Goal: Task Accomplishment & Management: Manage account settings

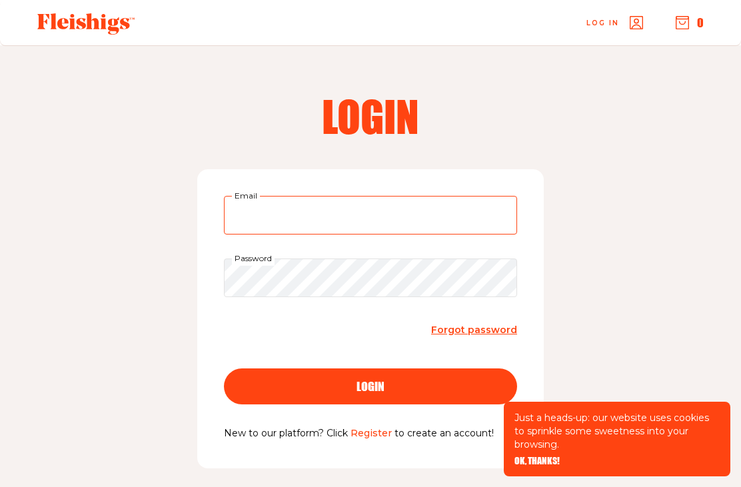
click at [282, 215] on input "Email" at bounding box center [370, 215] width 293 height 39
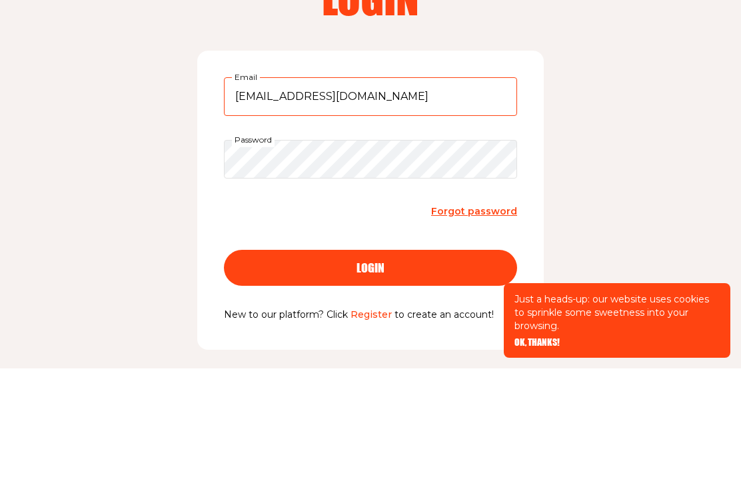
type input "Vuittonvixen6@gmail.com"
click at [491, 324] on span "Forgot password" at bounding box center [474, 330] width 86 height 12
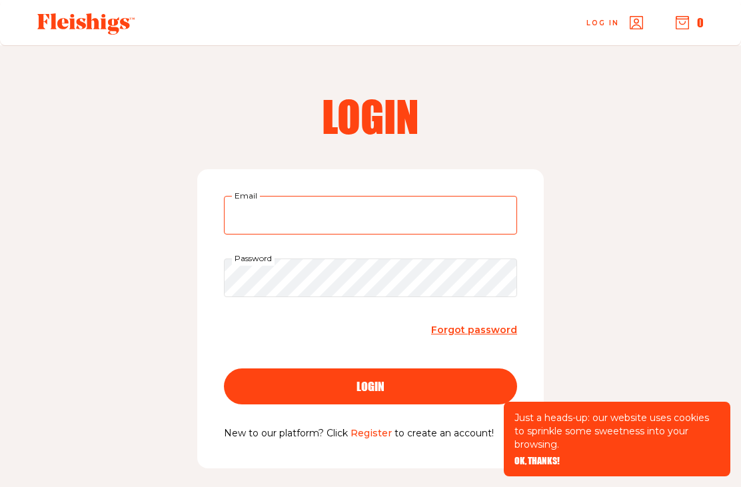
click at [468, 225] on input "Email" at bounding box center [370, 215] width 293 height 39
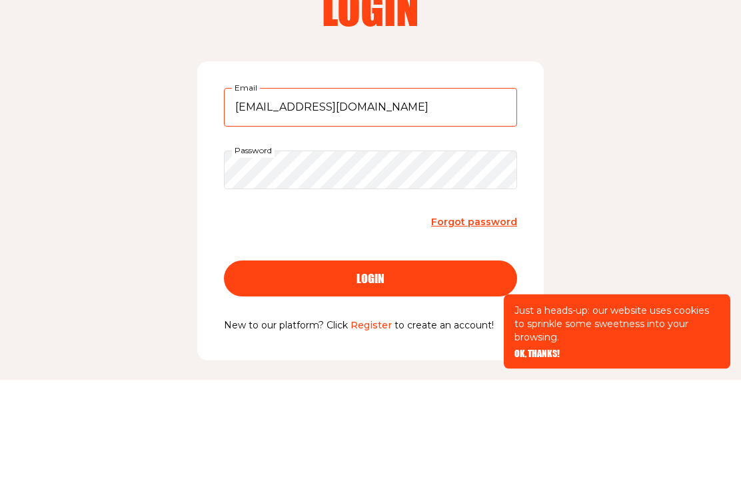
type input "Vuittonvixen6@gmail.com"
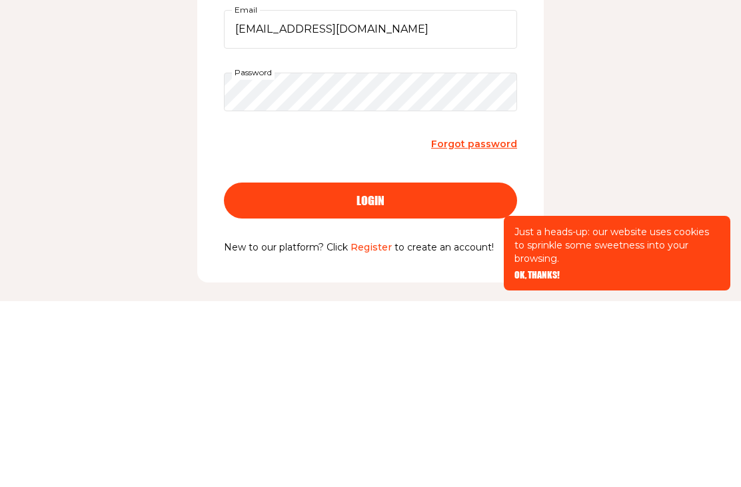
click at [414, 380] on div "login" at bounding box center [371, 386] width 240 height 12
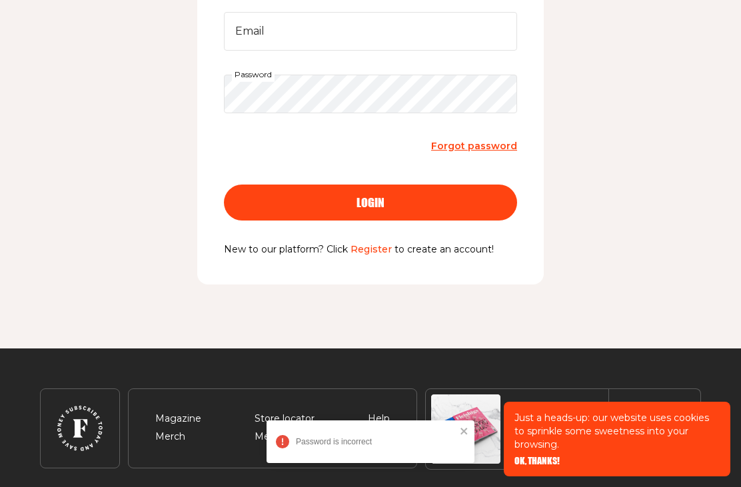
click at [488, 153] on link "Forgot password" at bounding box center [474, 146] width 86 height 18
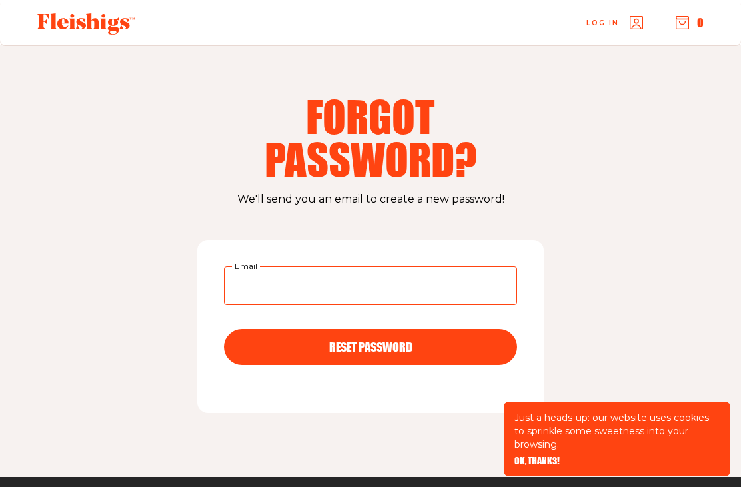
click at [438, 268] on input "Email" at bounding box center [370, 285] width 293 height 39
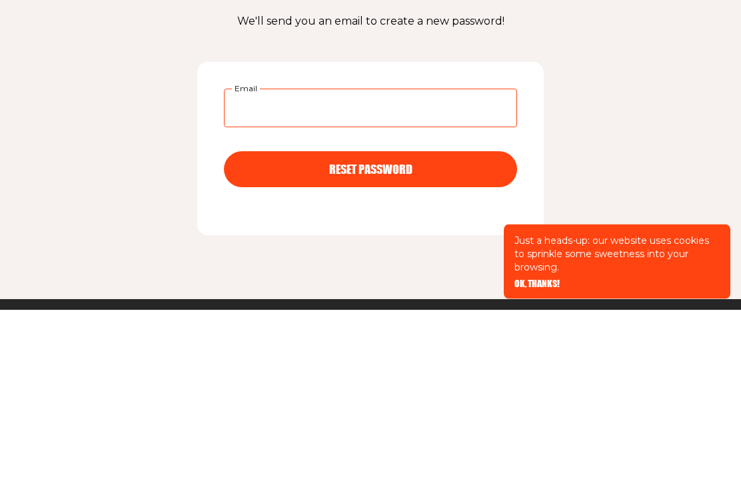
type input "vuittonvixen6@gmail.com"
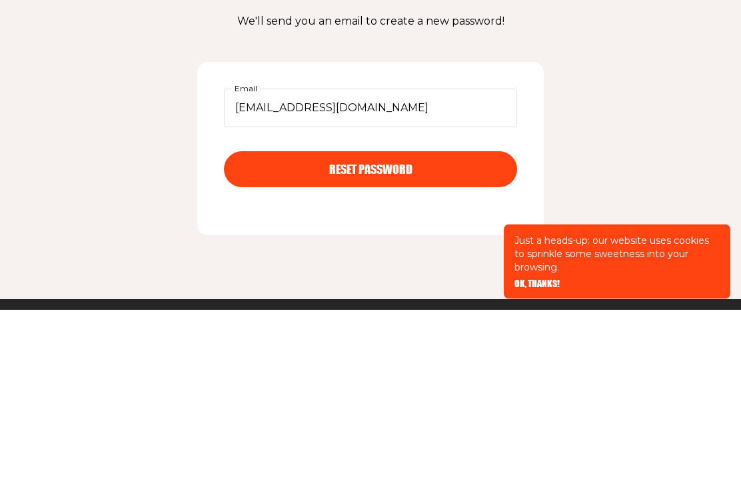
scroll to position [172, 0]
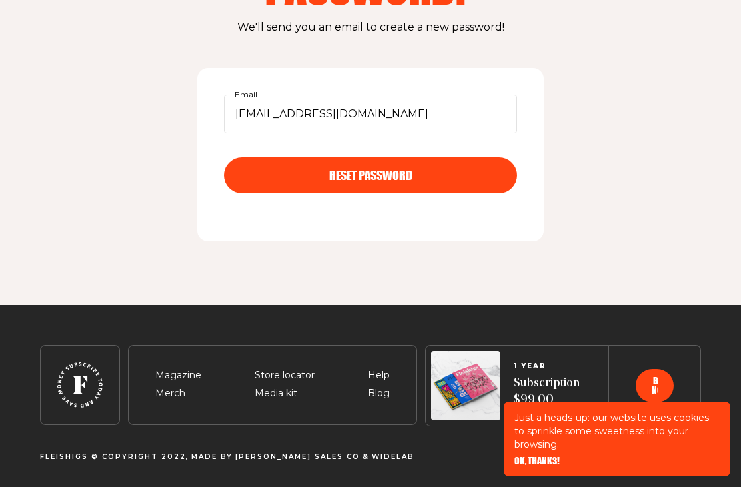
click at [454, 182] on button "RESET PASSWORD" at bounding box center [370, 175] width 293 height 36
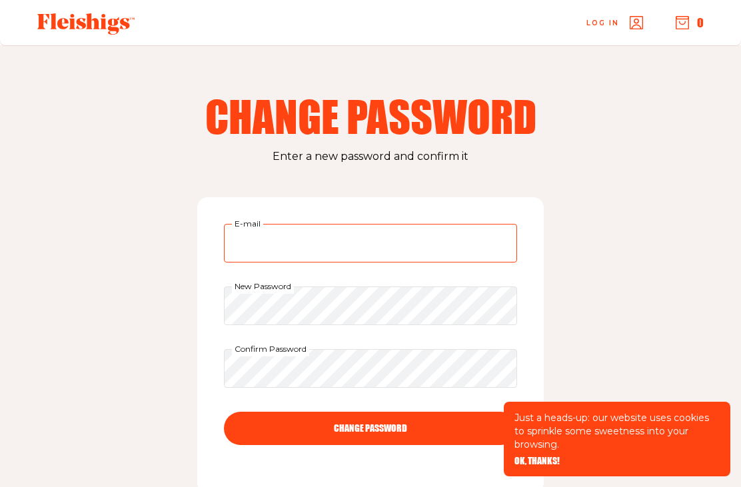
click at [256, 245] on input "E-mail" at bounding box center [370, 243] width 293 height 39
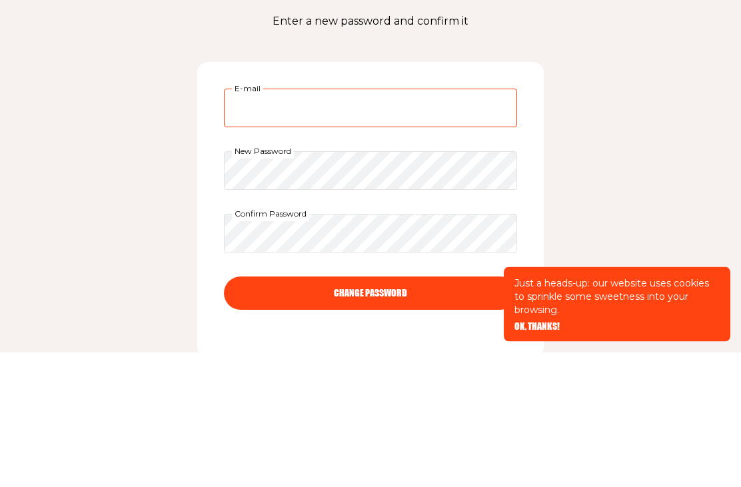
type input "[EMAIL_ADDRESS][DOMAIN_NAME]"
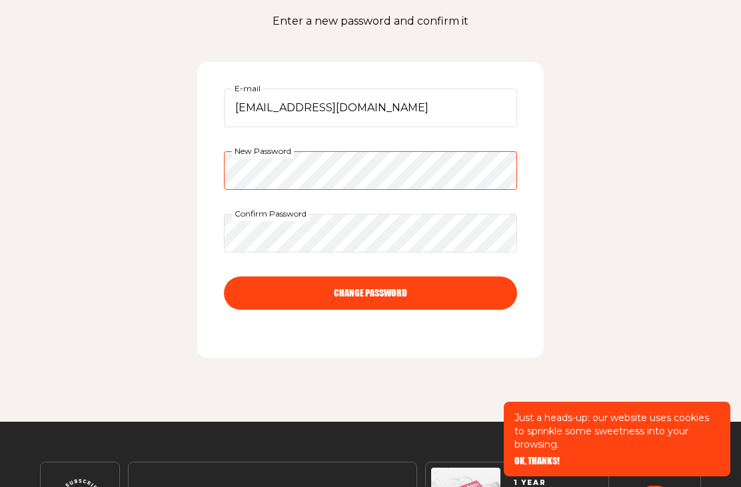
scroll to position [135, 0]
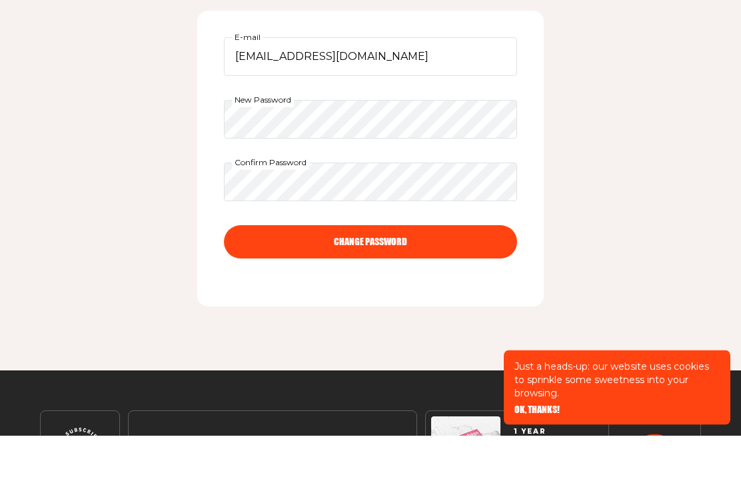
click at [459, 277] on button "CHANGE PASSWORD" at bounding box center [370, 293] width 293 height 33
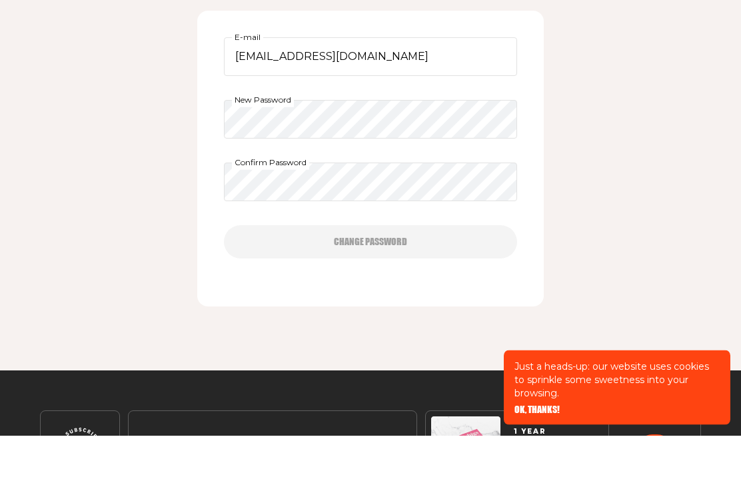
scroll to position [187, 0]
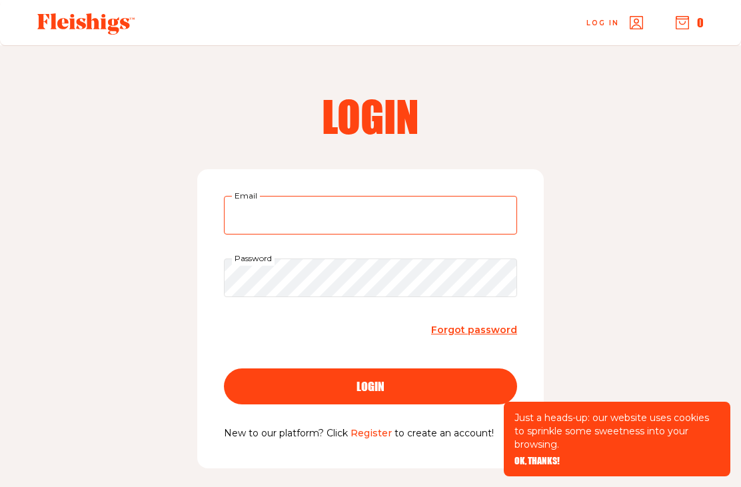
click at [433, 215] on input "Email" at bounding box center [370, 215] width 293 height 39
type input "vuittonvixen6@gmail.com"
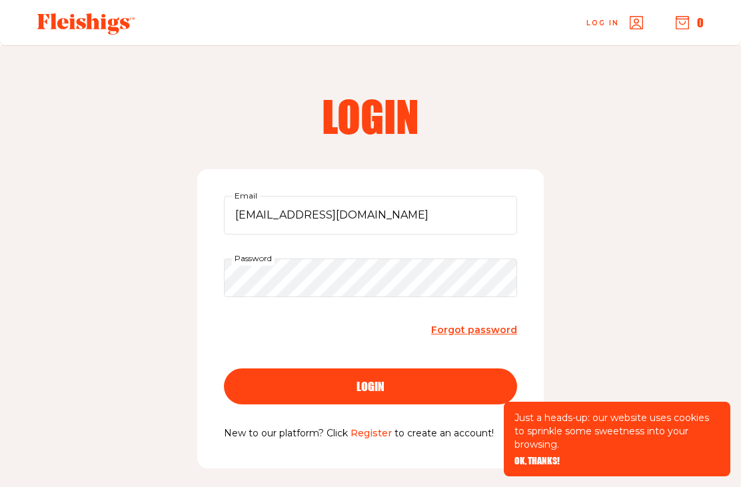
click at [370, 385] on button "login" at bounding box center [370, 386] width 293 height 36
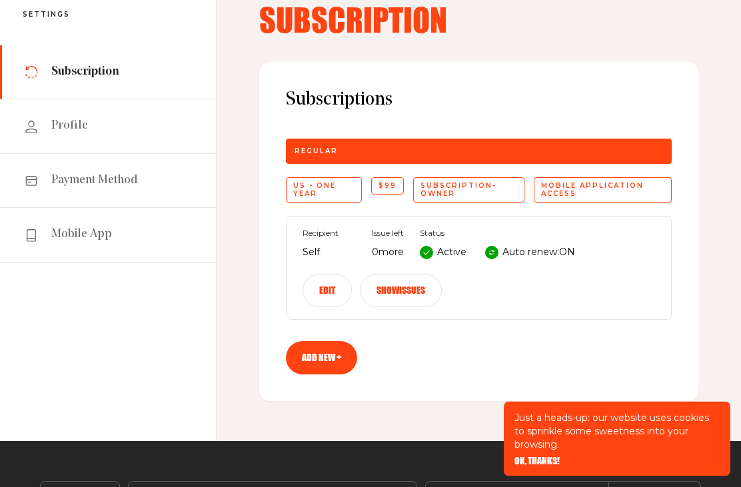
scroll to position [83, 0]
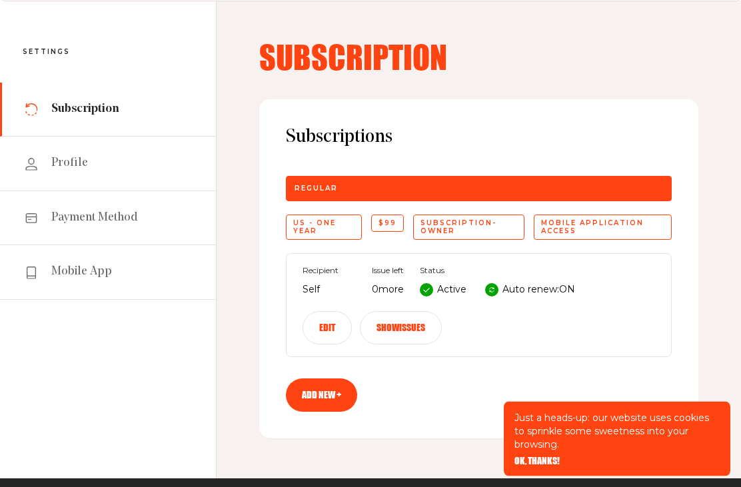
click at [328, 330] on button "Edit" at bounding box center [326, 328] width 49 height 33
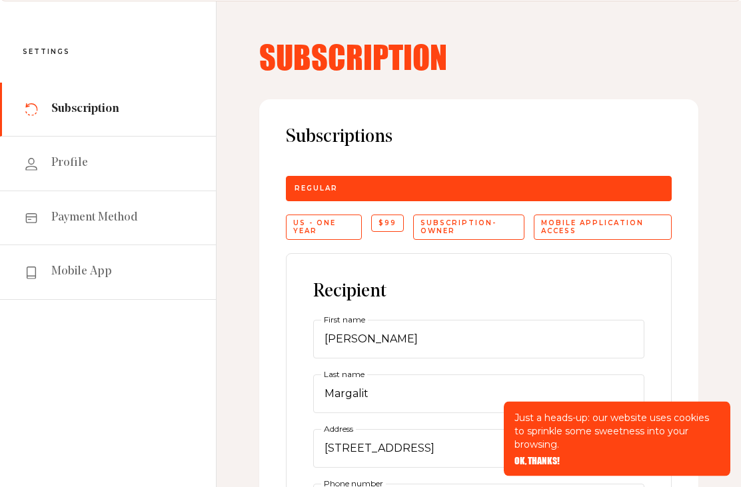
scroll to position [45, 0]
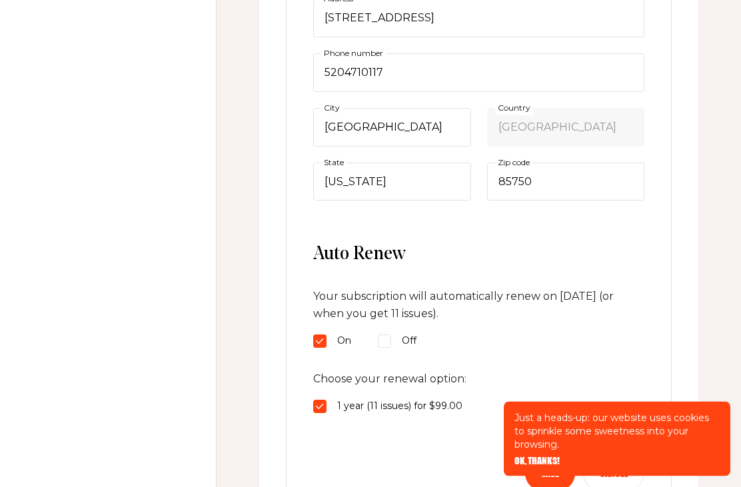
click at [389, 336] on input "Off" at bounding box center [384, 341] width 13 height 13
radio input "true"
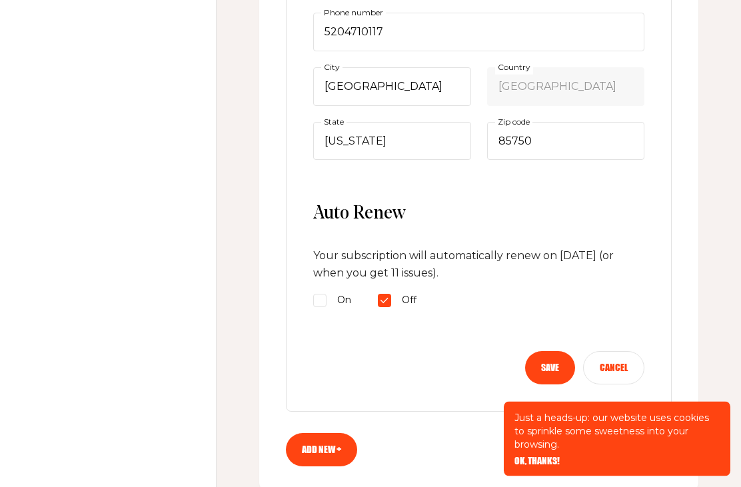
scroll to position [518, 0]
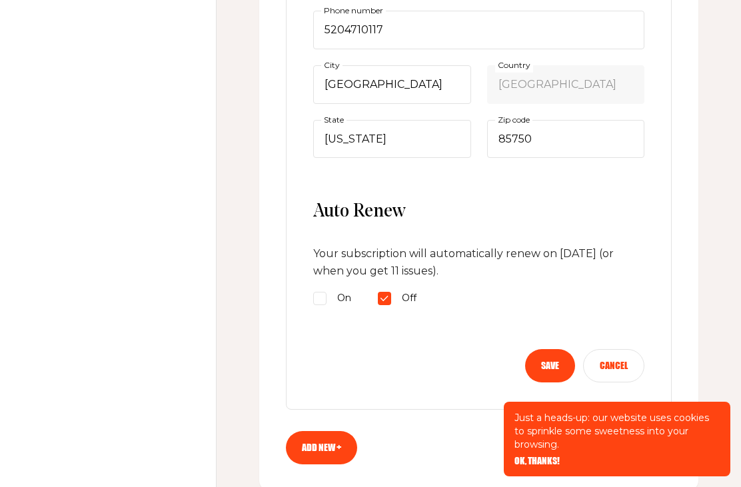
click at [549, 354] on button "Save" at bounding box center [550, 365] width 50 height 33
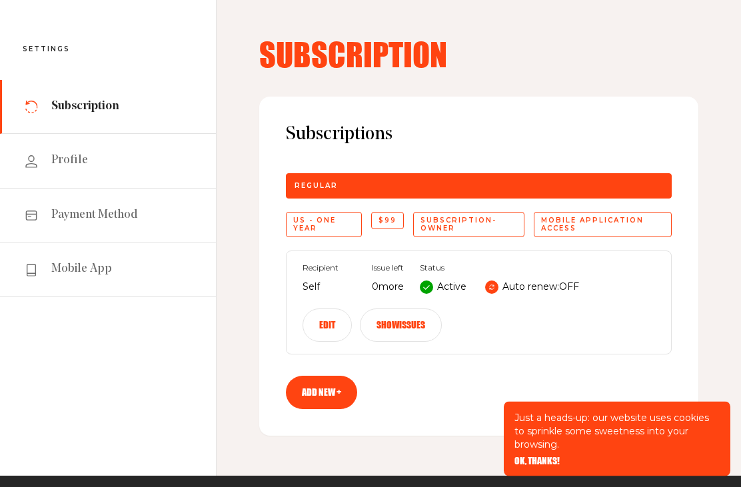
scroll to position [43, 0]
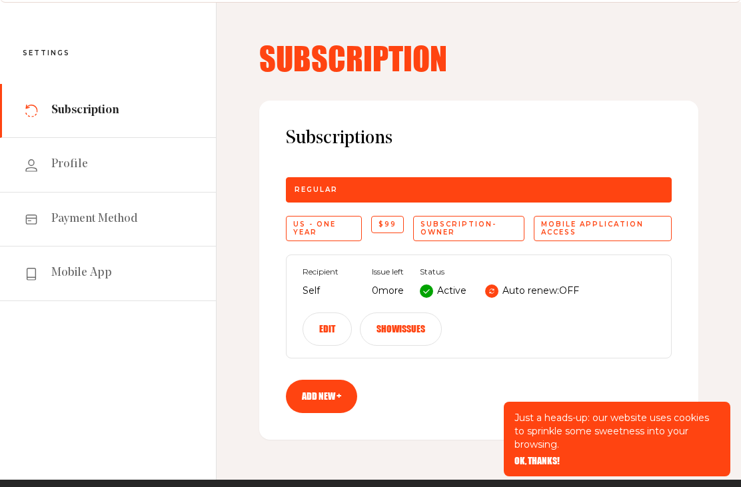
click at [319, 230] on div "US - One Year" at bounding box center [324, 228] width 76 height 25
click at [387, 219] on div "$99" at bounding box center [387, 224] width 33 height 17
click at [318, 320] on button "Edit" at bounding box center [326, 328] width 49 height 33
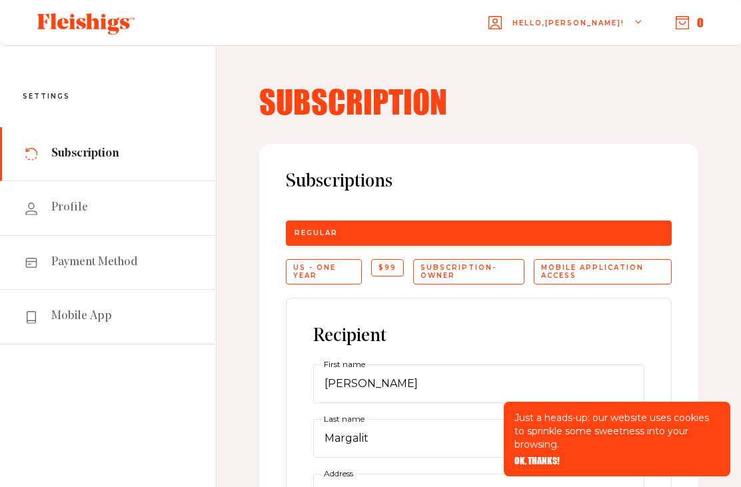
scroll to position [1, 0]
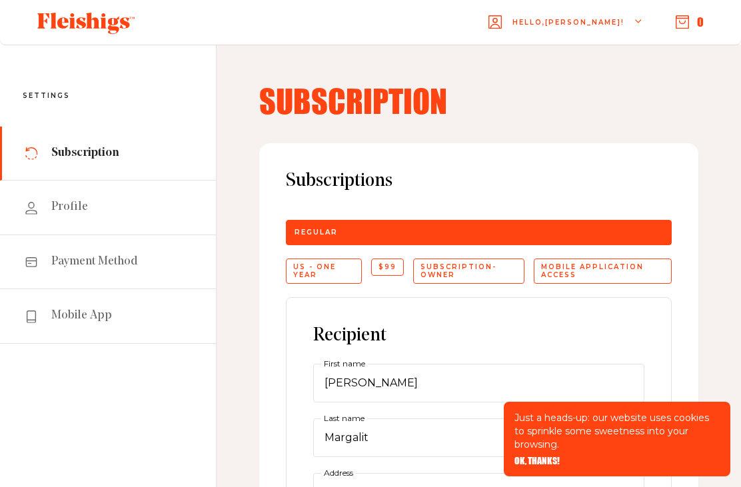
click at [69, 269] on link "Payment Method" at bounding box center [108, 262] width 216 height 54
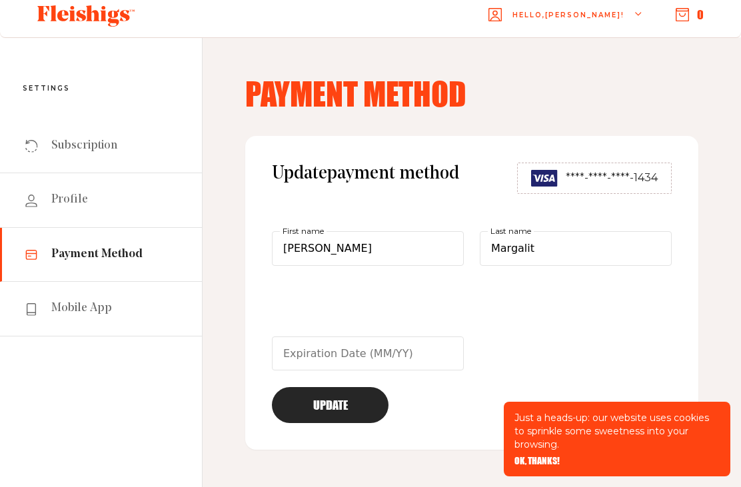
scroll to position [2, 0]
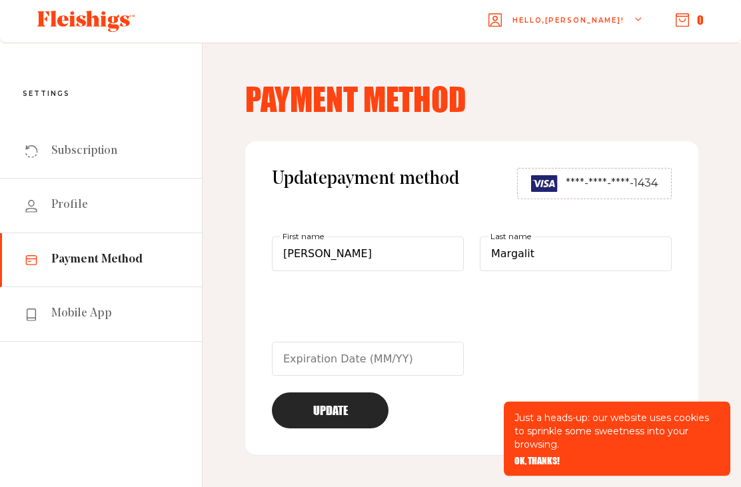
click at [552, 183] on img at bounding box center [544, 184] width 27 height 17
click at [545, 185] on img at bounding box center [544, 184] width 27 height 17
click at [352, 408] on button "Update" at bounding box center [330, 410] width 117 height 36
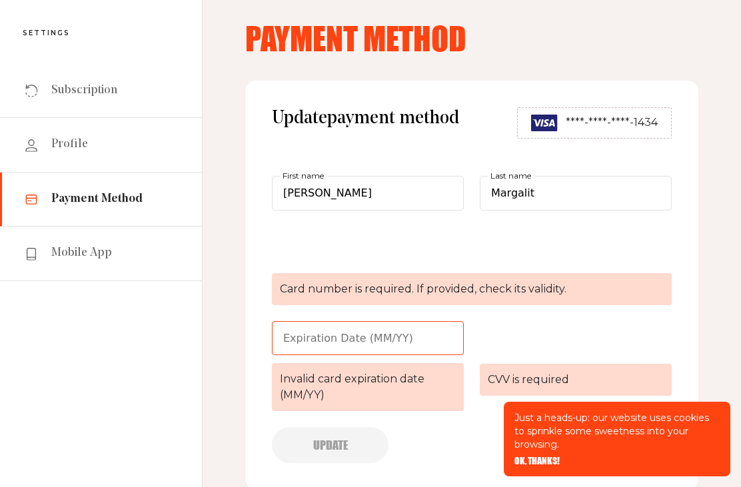
scroll to position [0, 0]
